Goal: Find specific page/section

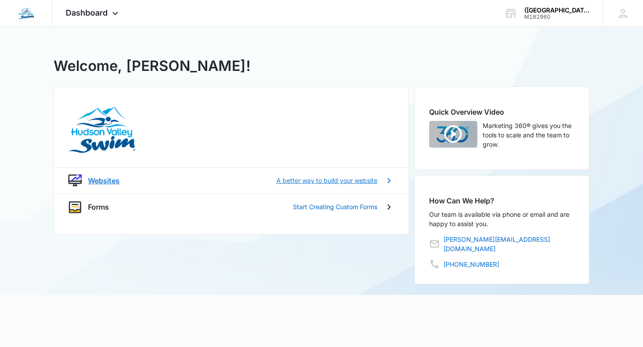
click at [103, 183] on p "Websites" at bounding box center [104, 180] width 32 height 11
click at [112, 178] on p "Websites" at bounding box center [104, 180] width 32 height 11
click at [105, 182] on p "Websites" at bounding box center [104, 180] width 32 height 11
